Goal: Use online tool/utility

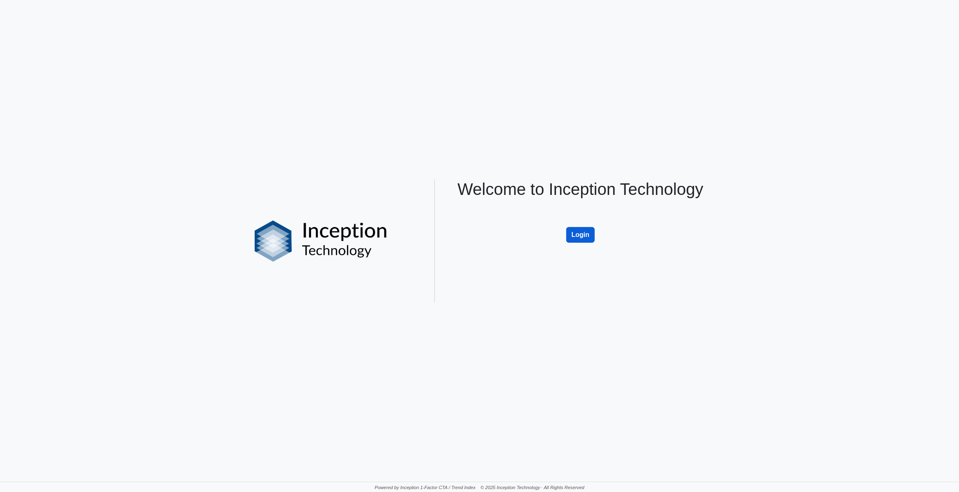
click at [580, 234] on button "Login" at bounding box center [580, 235] width 29 height 16
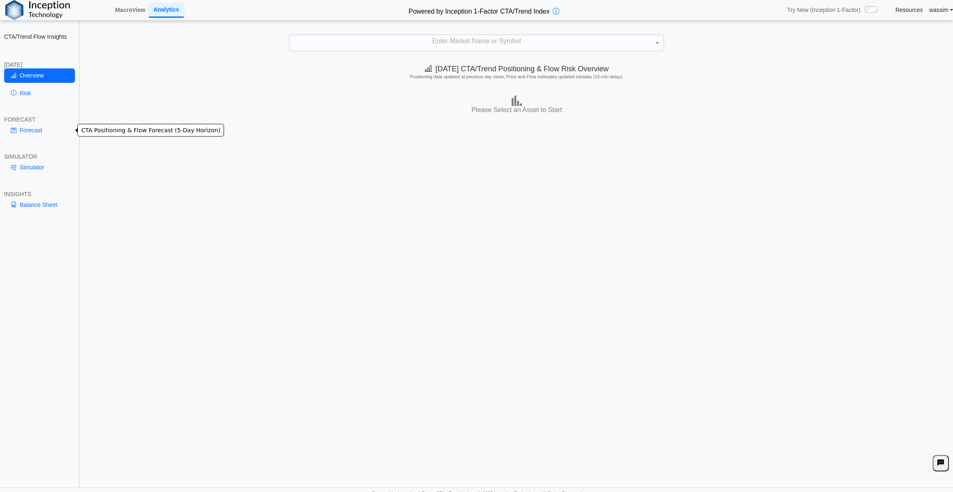
click at [23, 131] on link "Forecast" at bounding box center [39, 130] width 71 height 14
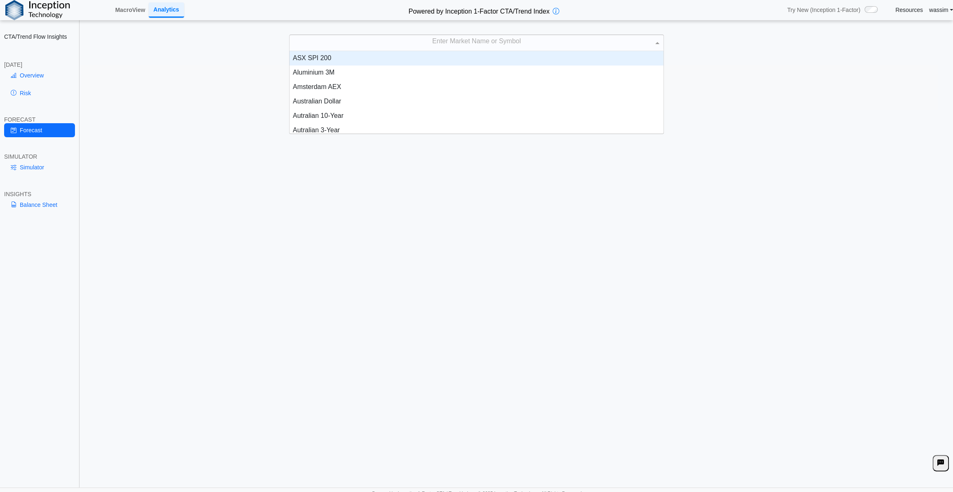
click at [442, 46] on div "Enter Market Name or Symbol" at bounding box center [477, 43] width 374 height 16
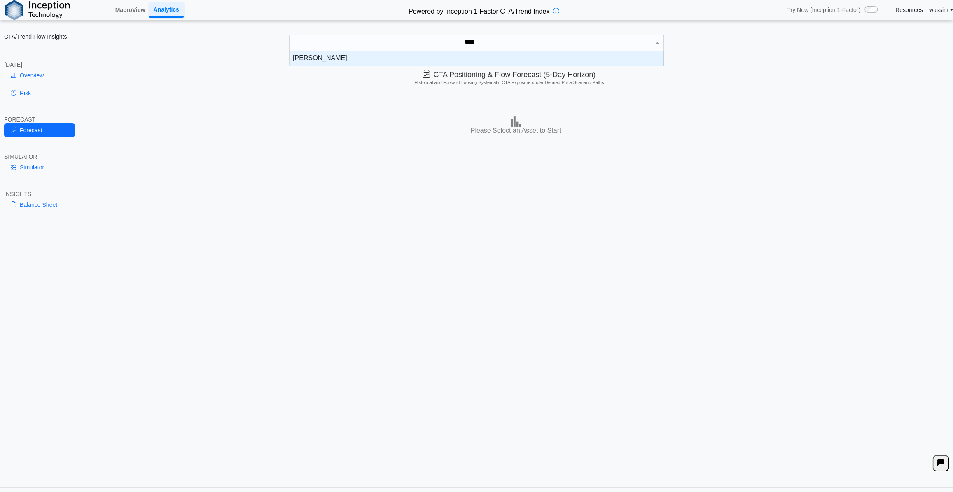
type input "*****"
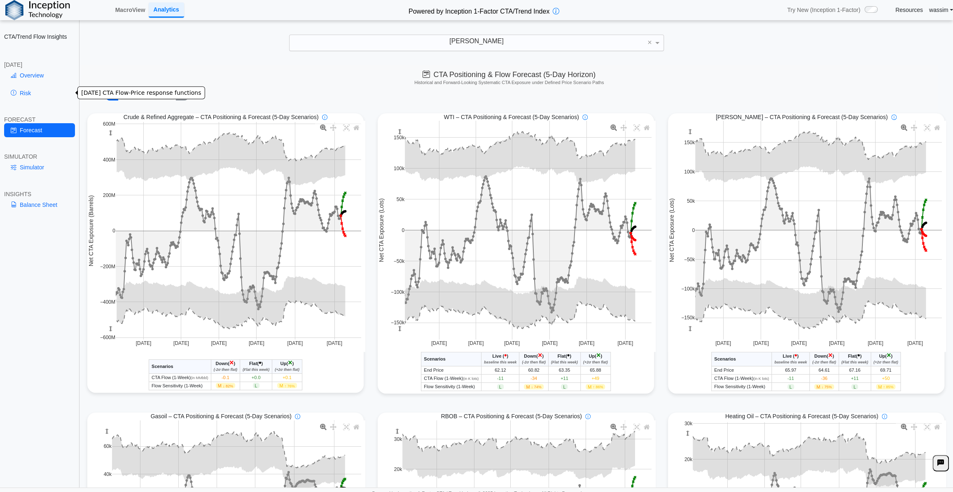
click at [30, 92] on link "Risk" at bounding box center [39, 93] width 71 height 14
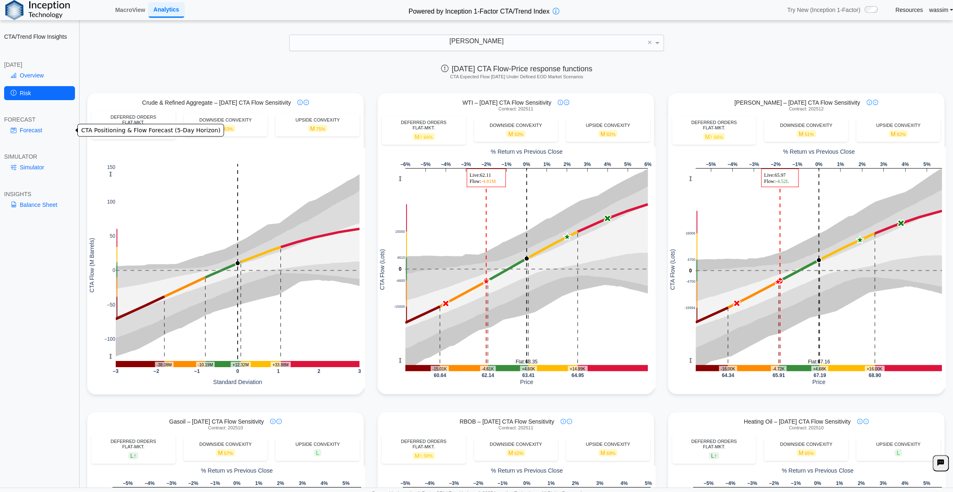
click at [20, 128] on link "Forecast" at bounding box center [39, 130] width 71 height 14
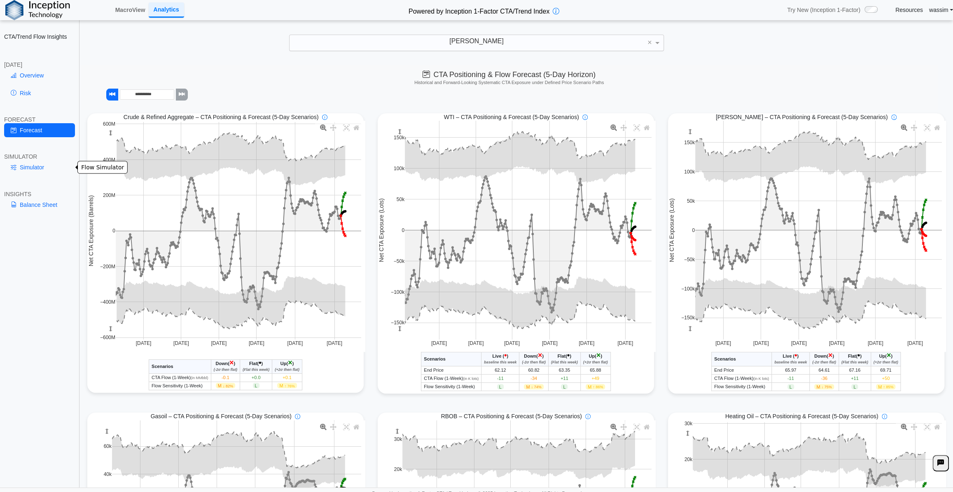
click at [27, 166] on link "Simulator" at bounding box center [39, 167] width 71 height 14
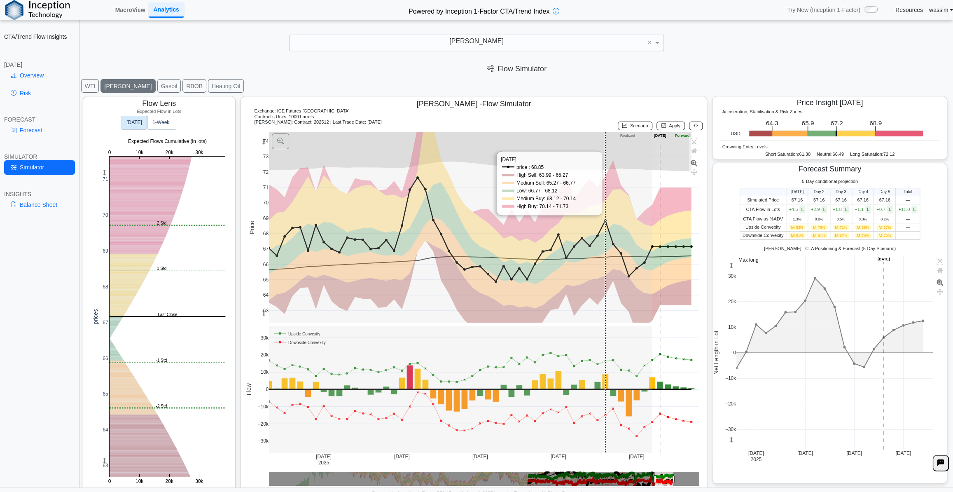
scroll to position [9, 0]
